Goal: Task Accomplishment & Management: Manage account settings

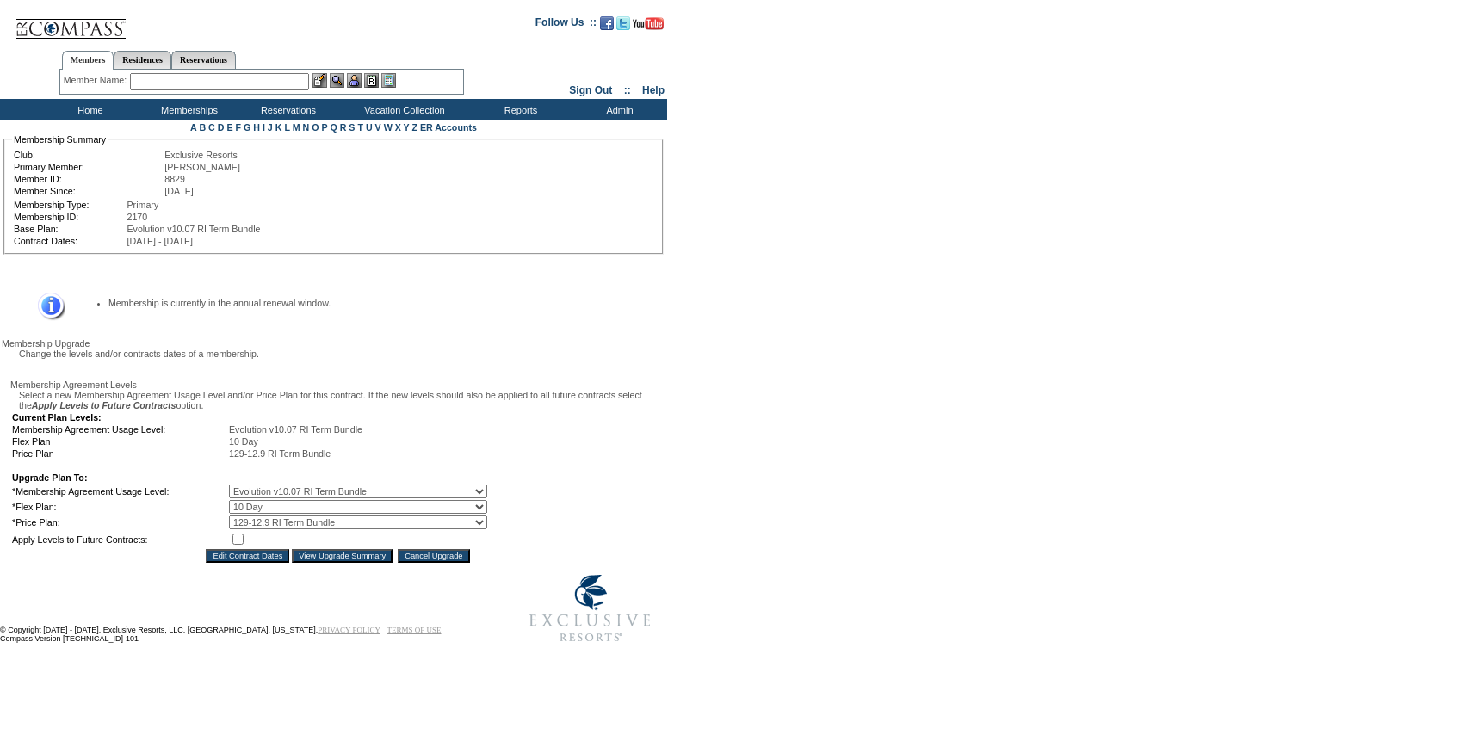
click at [262, 514] on select "0 Day 10 Day" at bounding box center [358, 507] width 258 height 14
select select "168"
click at [241, 514] on select "0 Day 10 Day" at bounding box center [358, 507] width 258 height 14
click at [244, 545] on input "checkbox" at bounding box center [237, 539] width 11 height 11
checkbox input "true"
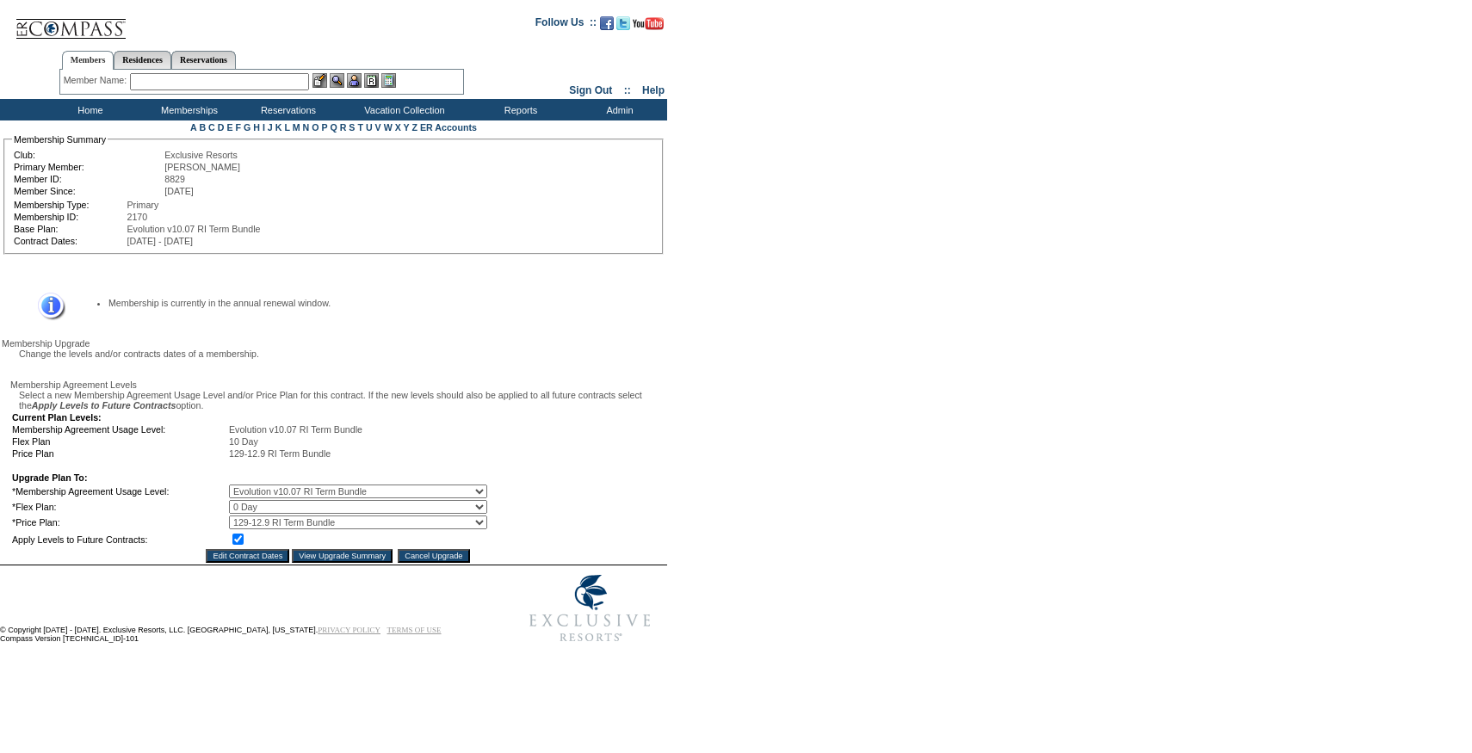
click at [318, 563] on input "View Upgrade Summary" at bounding box center [342, 556] width 101 height 14
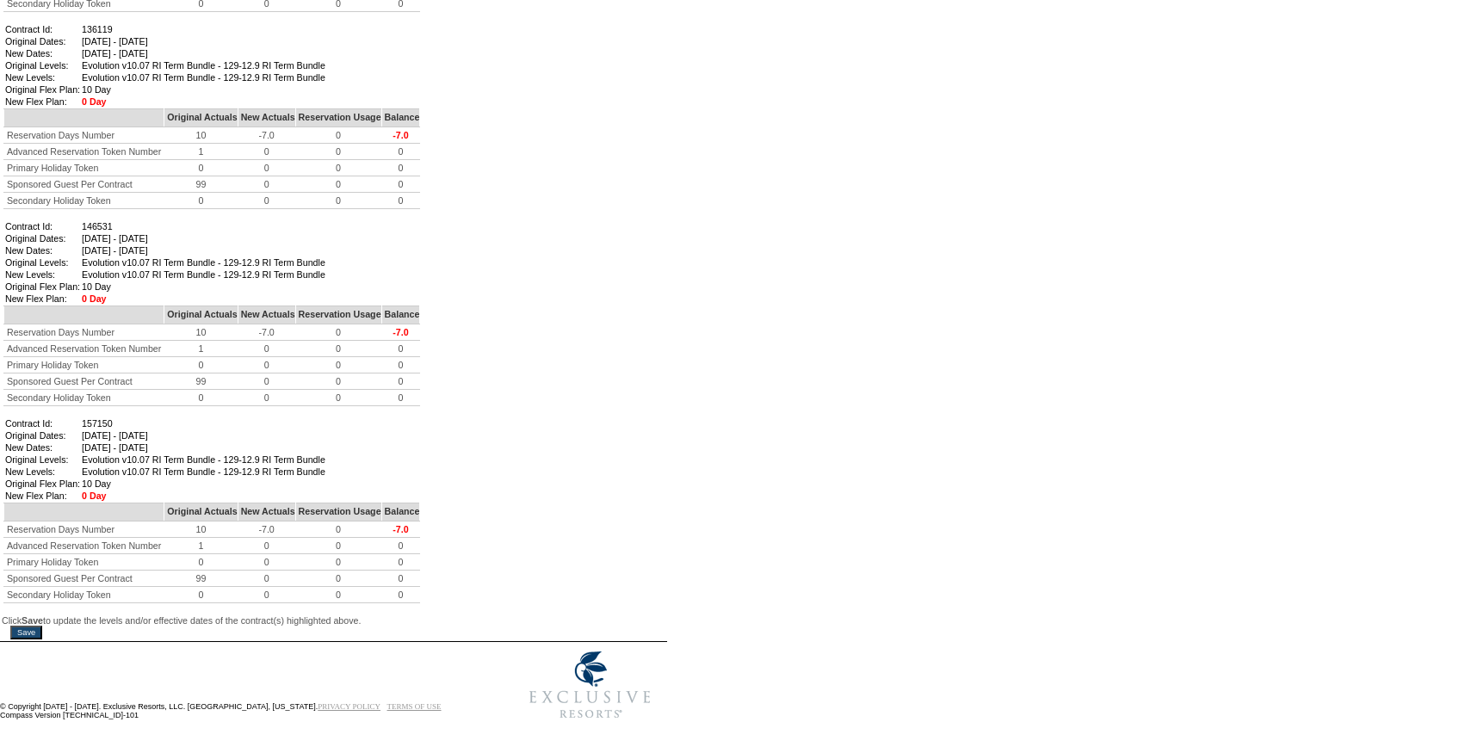
scroll to position [1019, 0]
click at [40, 626] on input "Save" at bounding box center [26, 633] width 32 height 14
